Goal: Task Accomplishment & Management: Use online tool/utility

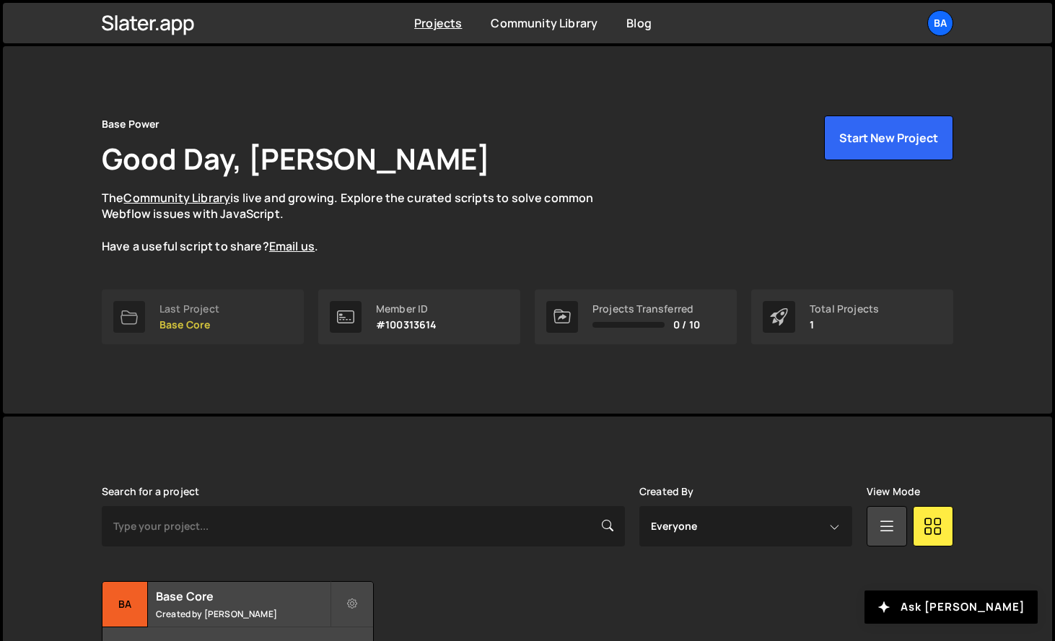
click at [204, 309] on div "Last Project" at bounding box center [190, 309] width 60 height 12
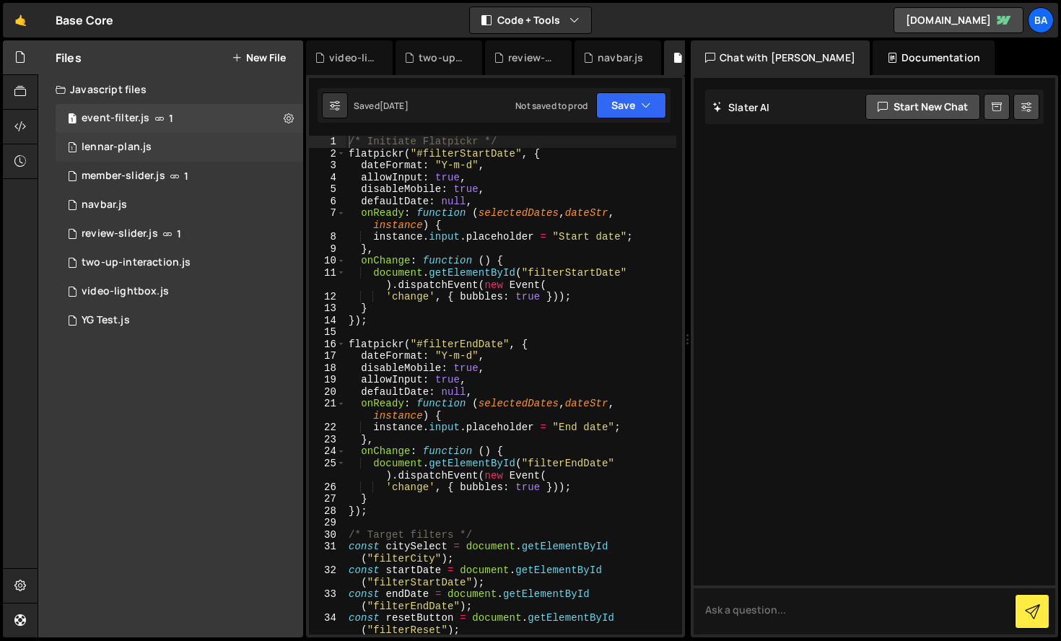
click at [137, 152] on div "lennar-plan.js" at bounding box center [117, 147] width 70 height 13
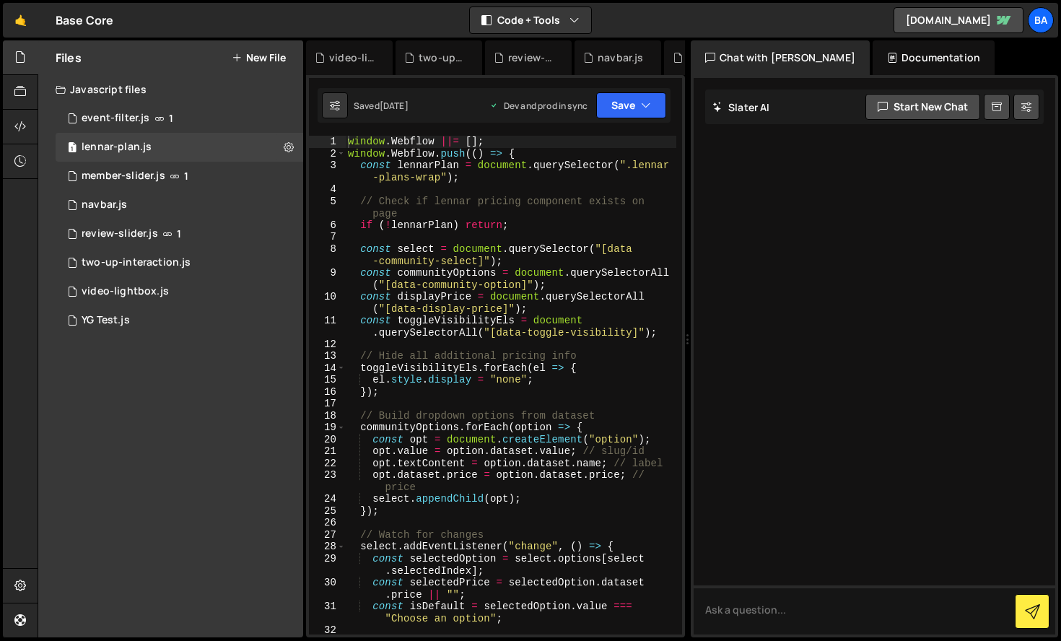
type textarea "const select = document.querySelector("[data-community-select]");"
click at [458, 249] on div "window . Webflow ||= [ ] ; window . Webflow . push (( ) => { const lennarPlan =…" at bounding box center [510, 397] width 331 height 523
